Goal: Transaction & Acquisition: Book appointment/travel/reservation

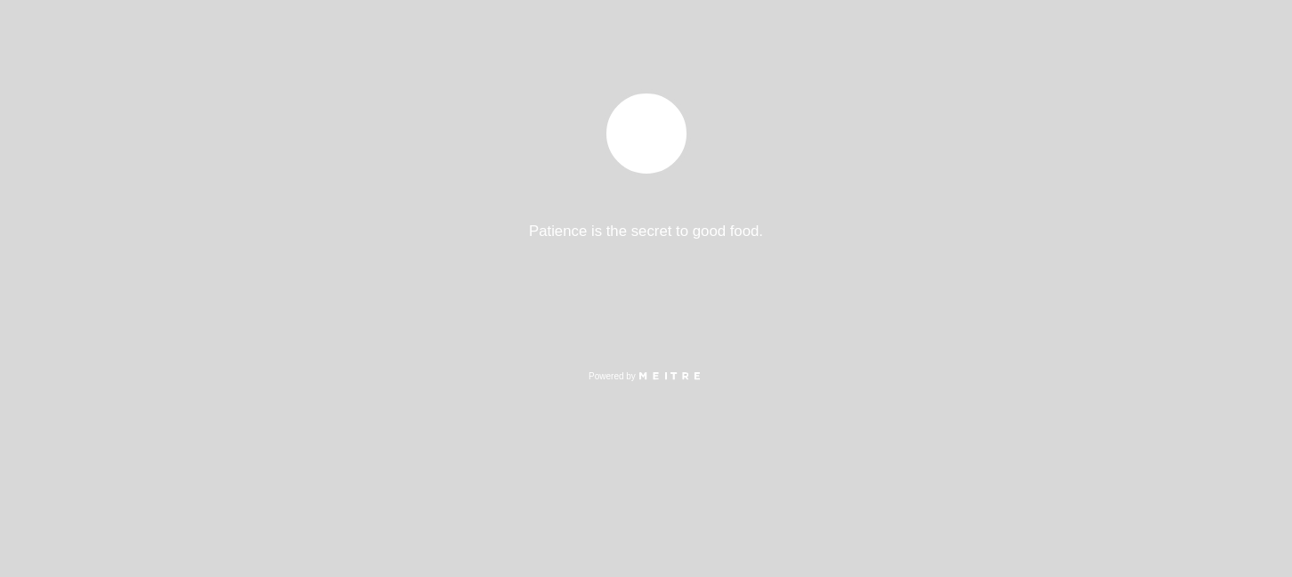
select select "es"
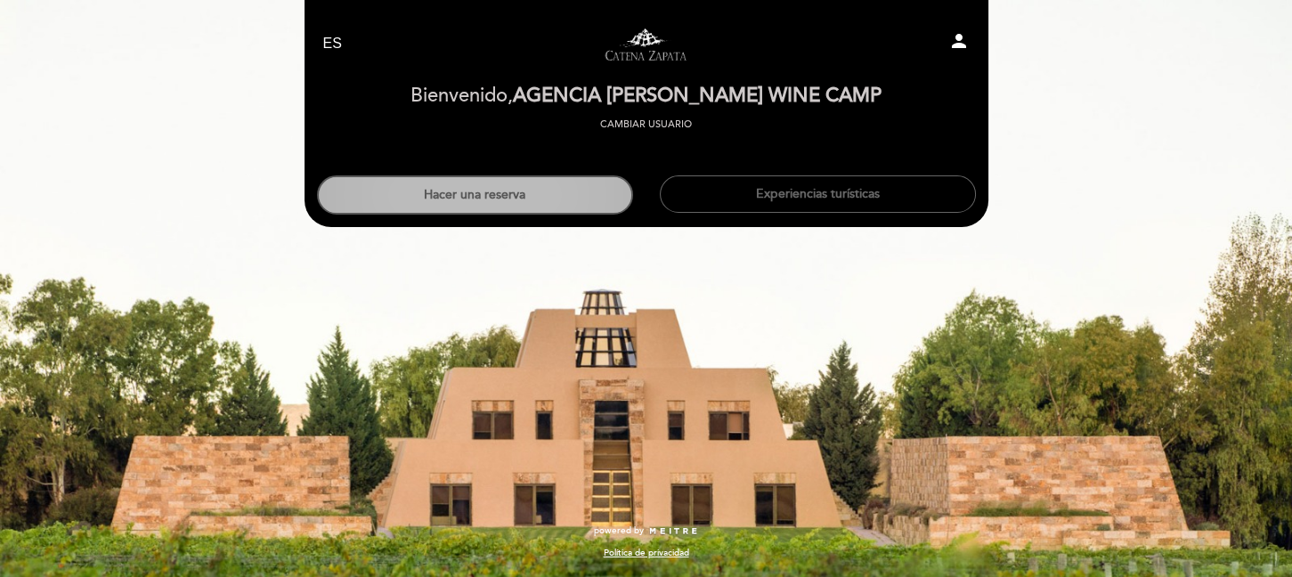
click at [513, 203] on button "Hacer una reserva" at bounding box center [475, 194] width 316 height 39
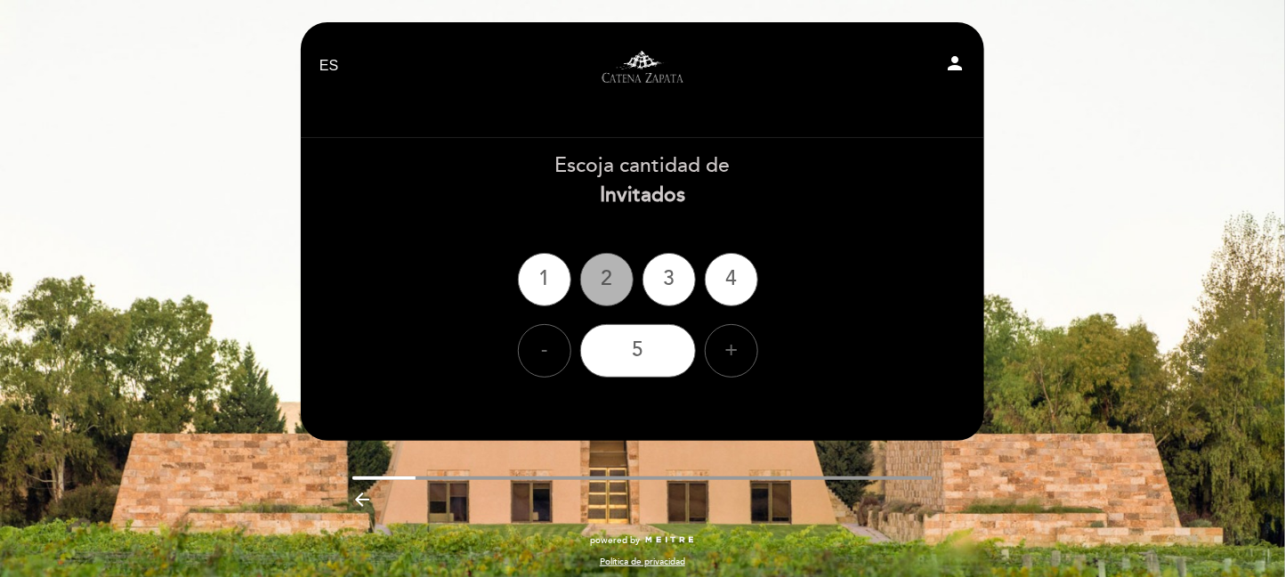
click at [612, 285] on div "2" at bounding box center [606, 279] width 53 height 53
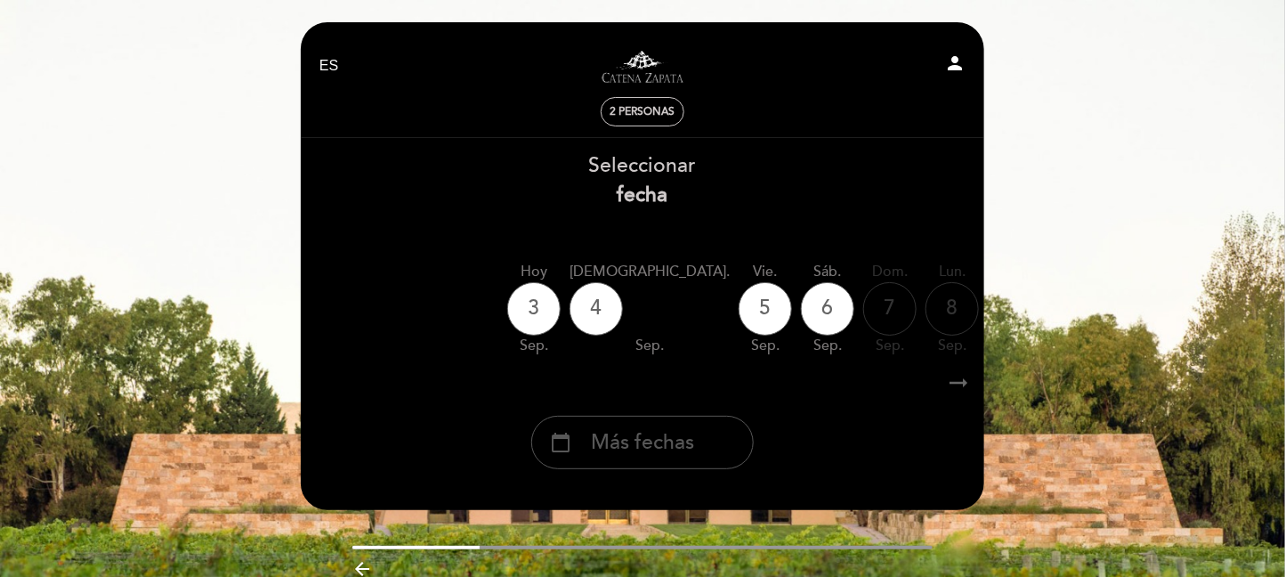
click at [700, 446] on div "calendar_today Más fechas" at bounding box center [642, 442] width 223 height 53
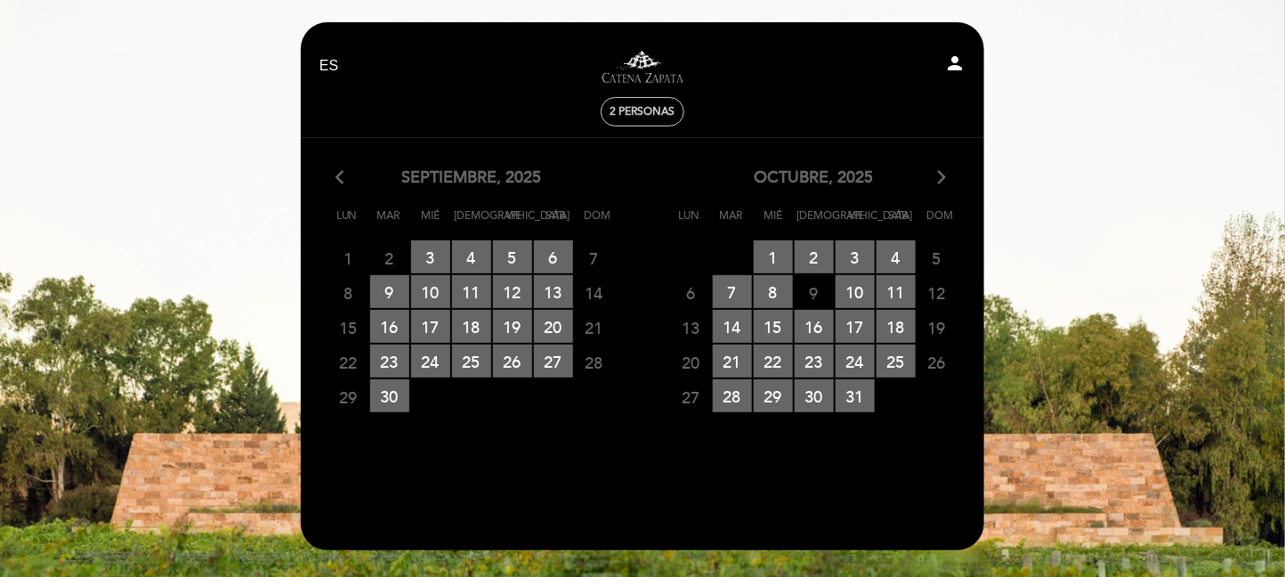
click at [936, 182] on icon "arrow_forward_ios" at bounding box center [942, 177] width 16 height 23
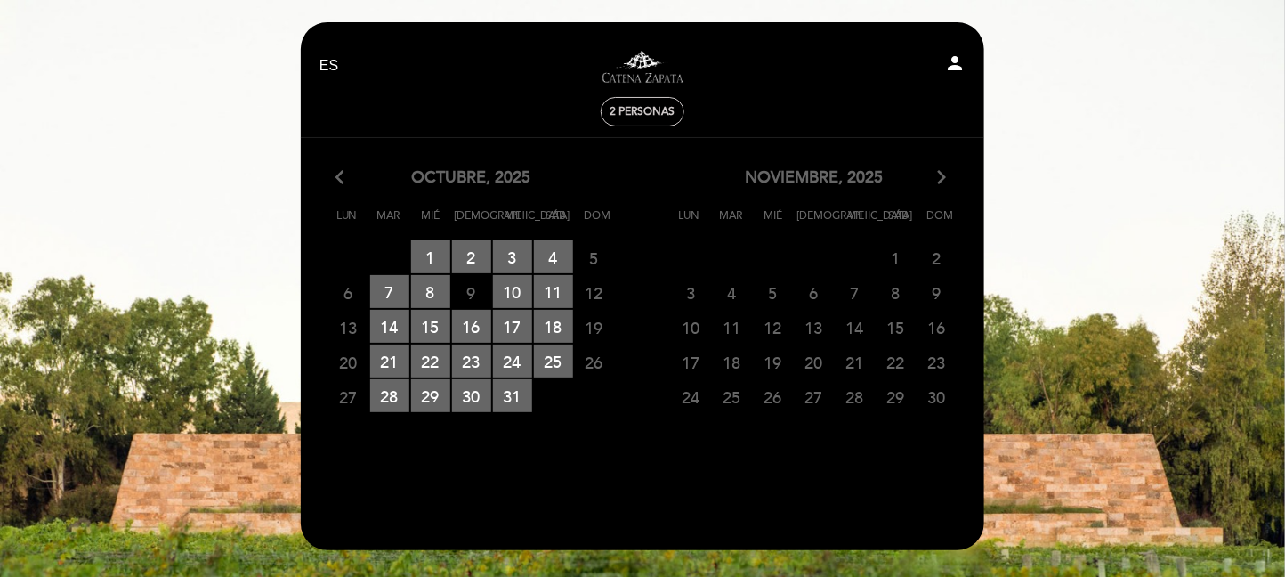
click at [345, 176] on icon "arrow_back_ios" at bounding box center [344, 177] width 16 height 23
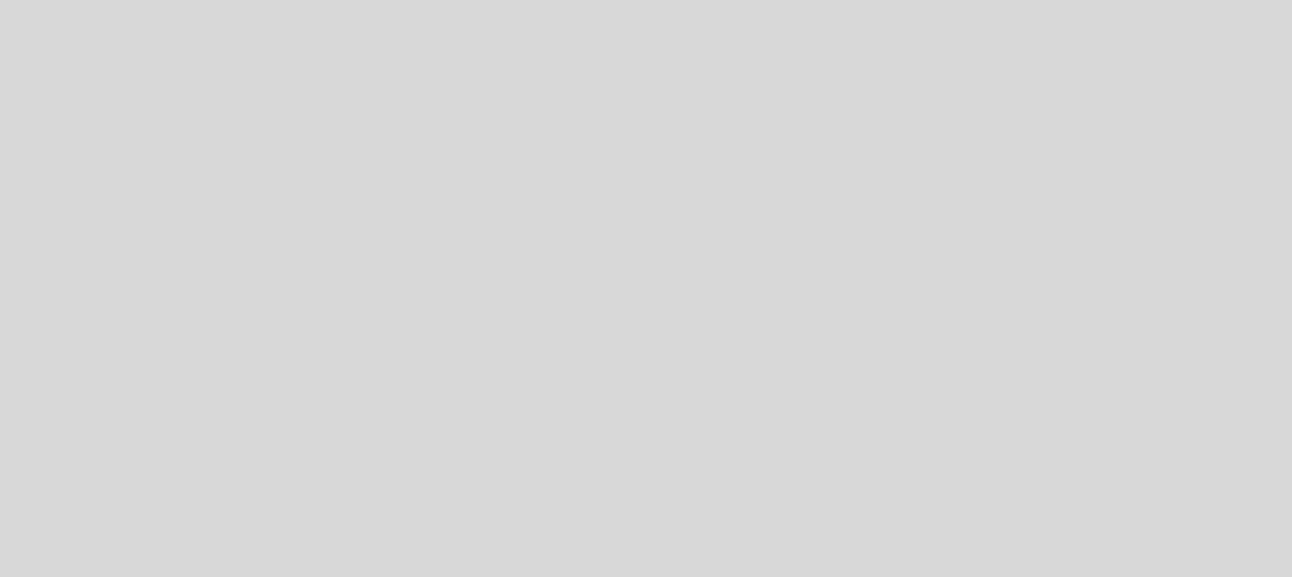
select select "es"
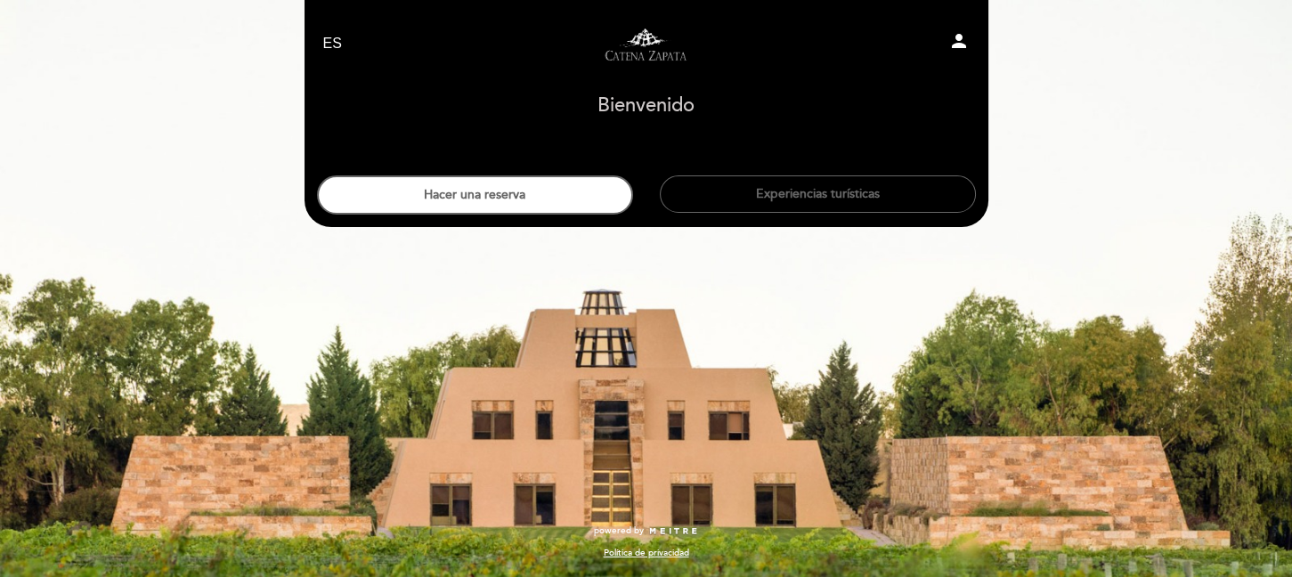
click at [954, 43] on icon "person" at bounding box center [958, 40] width 21 height 21
